Goal: Task Accomplishment & Management: Manage account settings

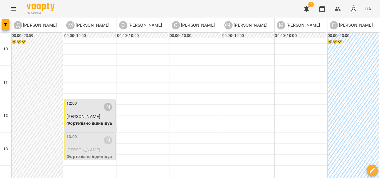
scroll to position [30, 0]
click at [5, 25] on icon "button" at bounding box center [5, 24] width 3 height 3
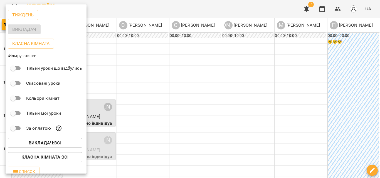
scroll to position [0, 0]
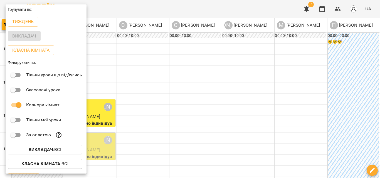
click at [183, 6] on div at bounding box center [190, 89] width 380 height 178
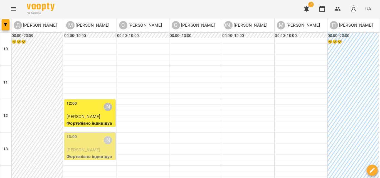
scroll to position [197, 0]
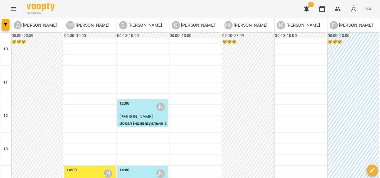
scroll to position [222, 0]
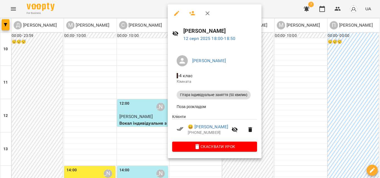
click at [211, 13] on button "button" at bounding box center [207, 13] width 13 height 13
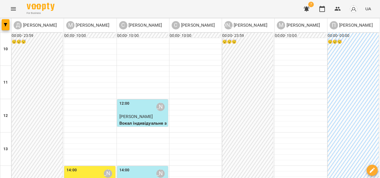
click at [9, 9] on button "Menu" at bounding box center [13, 8] width 13 height 13
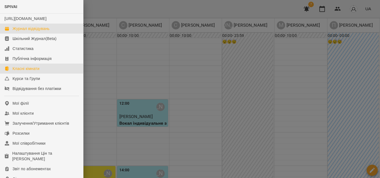
click at [33, 71] on link "Класні кімнати" at bounding box center [41, 69] width 83 height 10
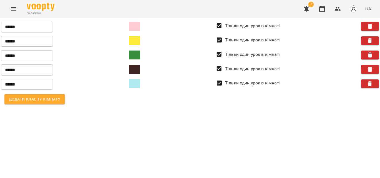
click at [136, 70] on span at bounding box center [134, 69] width 11 height 9
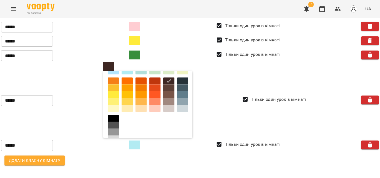
scroll to position [89, 0]
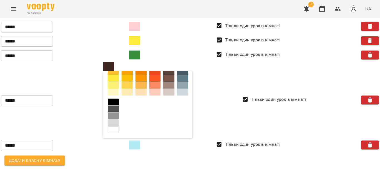
click at [163, 89] on div at bounding box center [168, 85] width 11 height 7
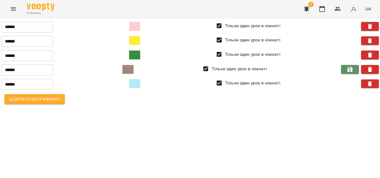
click at [351, 69] on icon "button" at bounding box center [349, 69] width 5 height 5
click at [12, 11] on icon "Menu" at bounding box center [13, 9] width 7 height 7
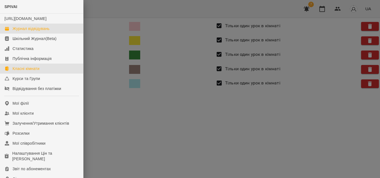
click at [36, 31] on div "Журнал відвідувань" at bounding box center [31, 29] width 37 height 6
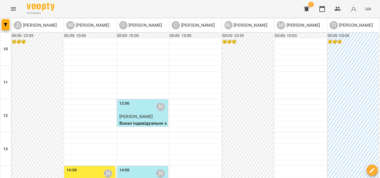
scroll to position [225, 0]
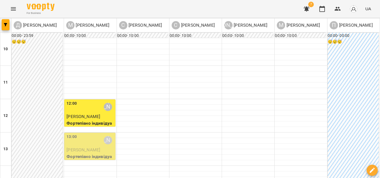
scroll to position [56, 0]
